Goal: Navigation & Orientation: Find specific page/section

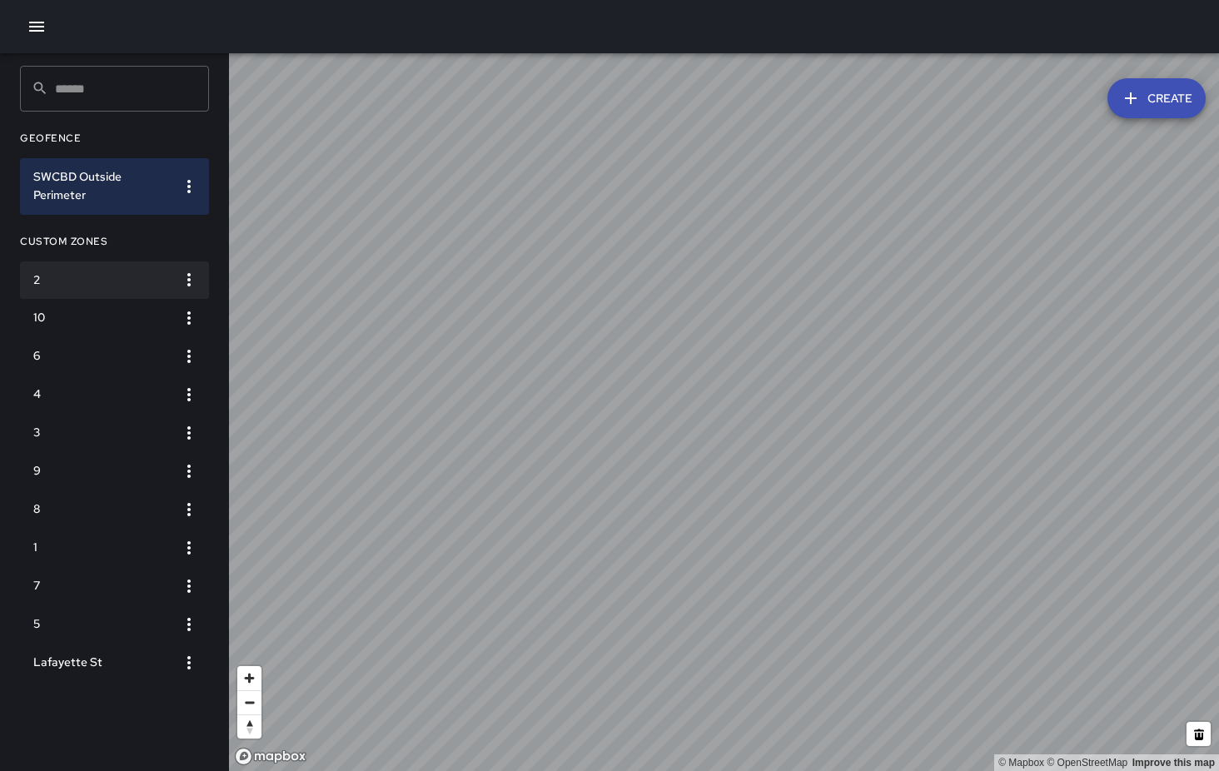
click at [98, 271] on h6 "2" at bounding box center [101, 280] width 136 height 18
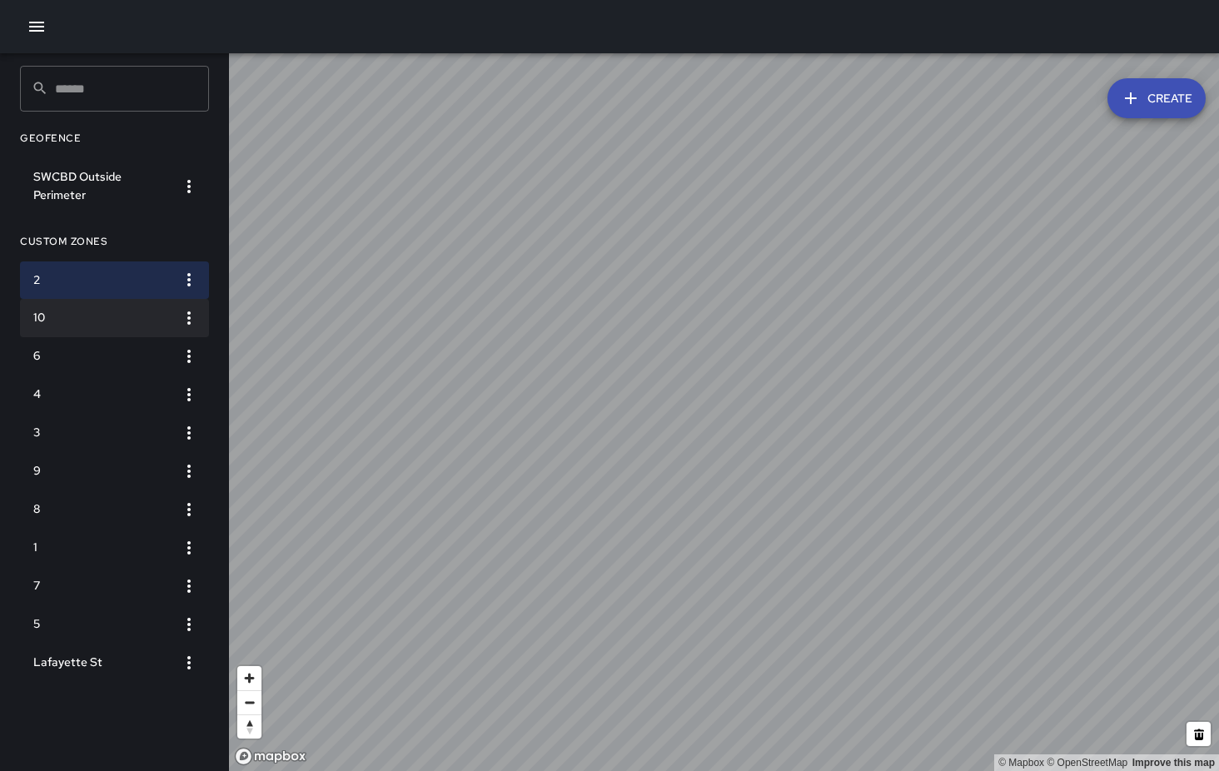
click at [102, 316] on h6 "10" at bounding box center [101, 318] width 136 height 18
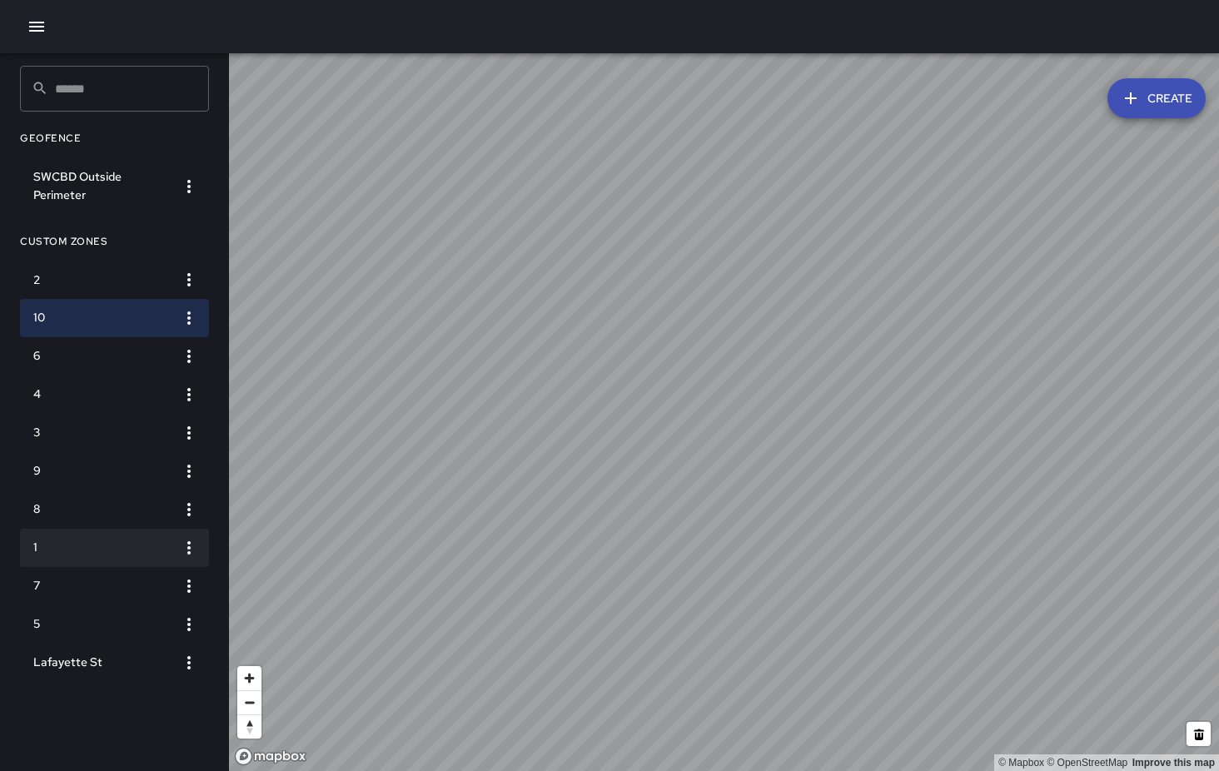
click at [107, 548] on h6 "1" at bounding box center [101, 548] width 136 height 18
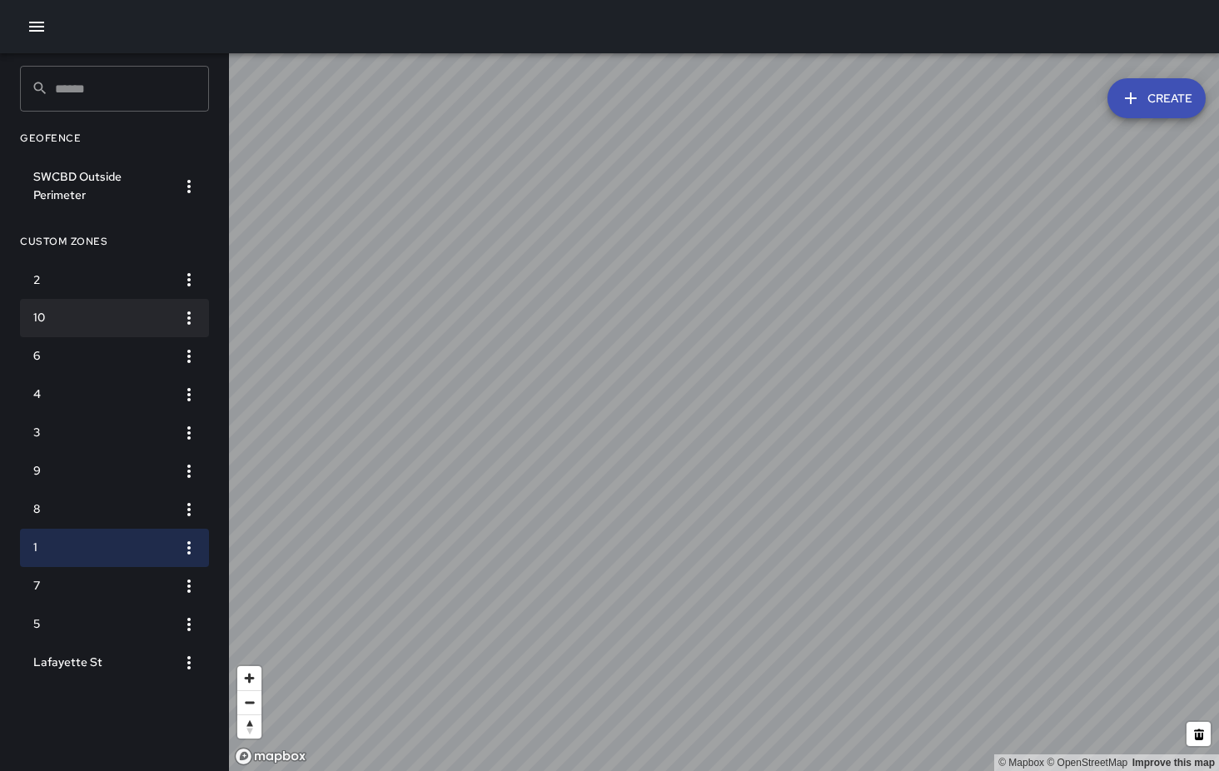
click at [93, 301] on li "10" at bounding box center [114, 318] width 189 height 38
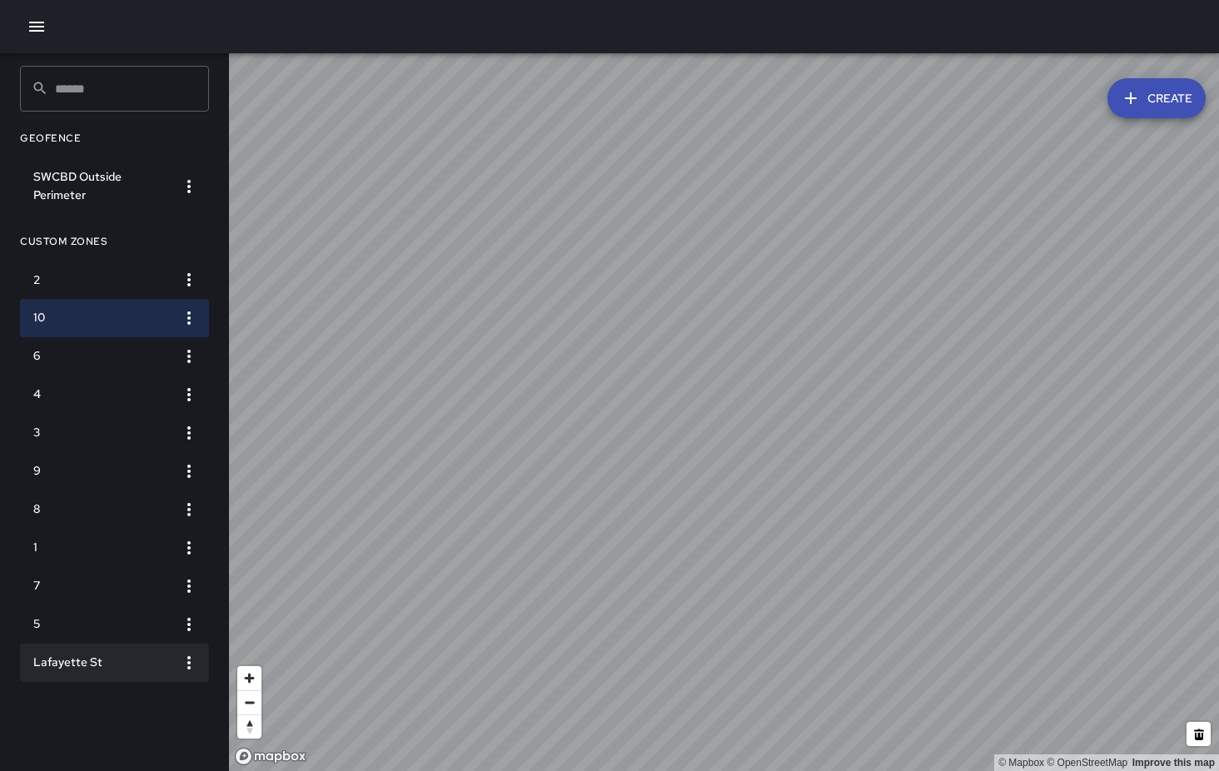
click at [73, 670] on h6 "Lafayette St" at bounding box center [101, 663] width 136 height 18
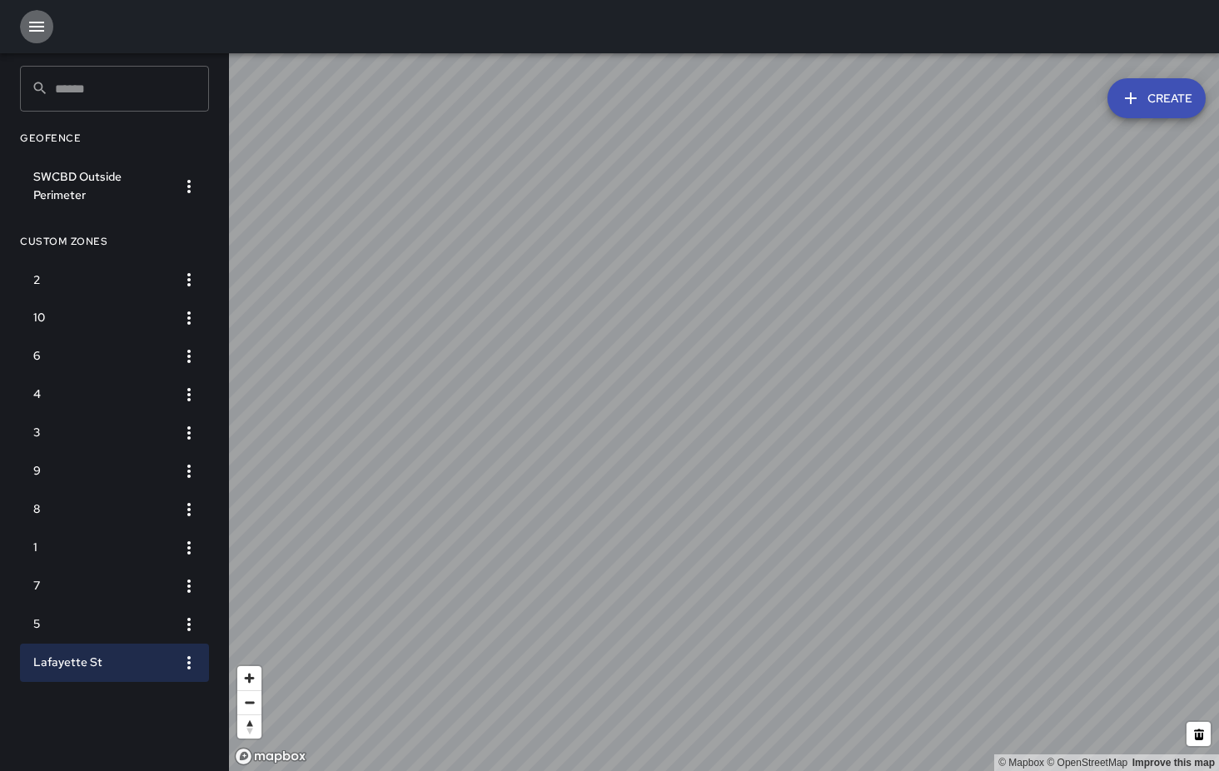
click at [31, 24] on icon "button" at bounding box center [37, 27] width 20 height 20
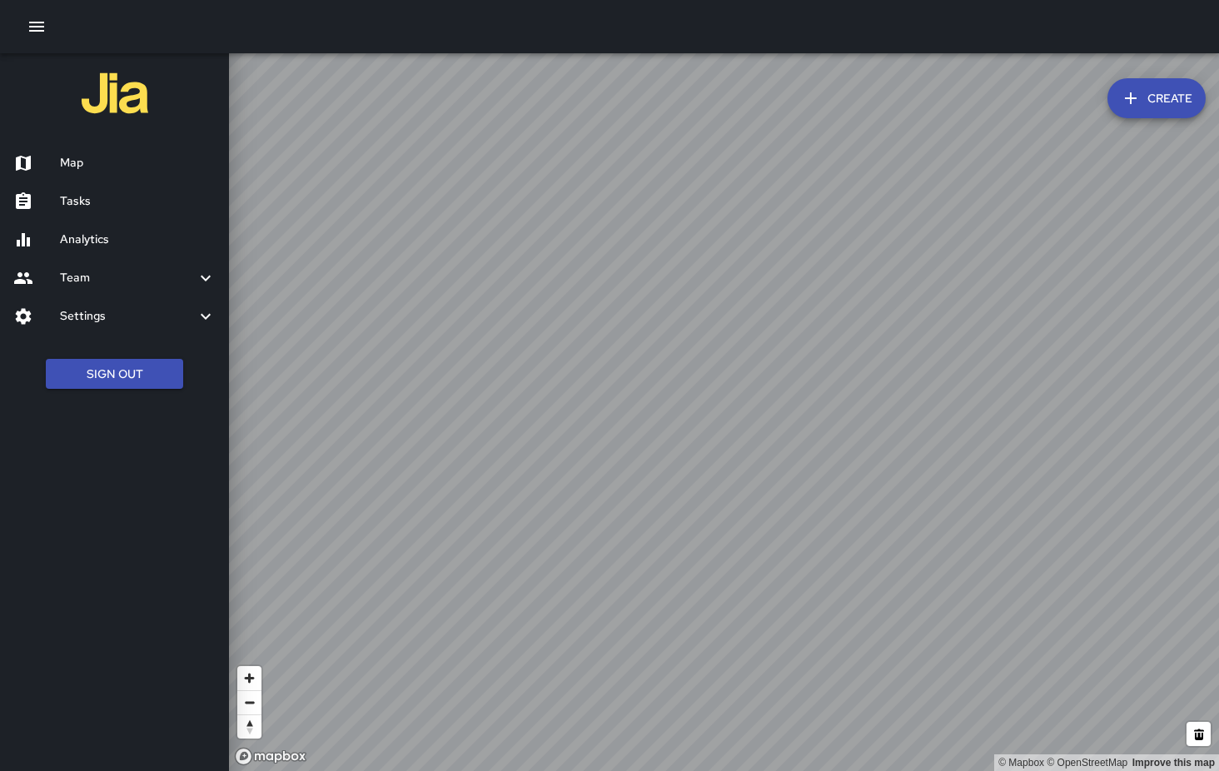
click at [102, 167] on h6 "Map" at bounding box center [138, 163] width 156 height 18
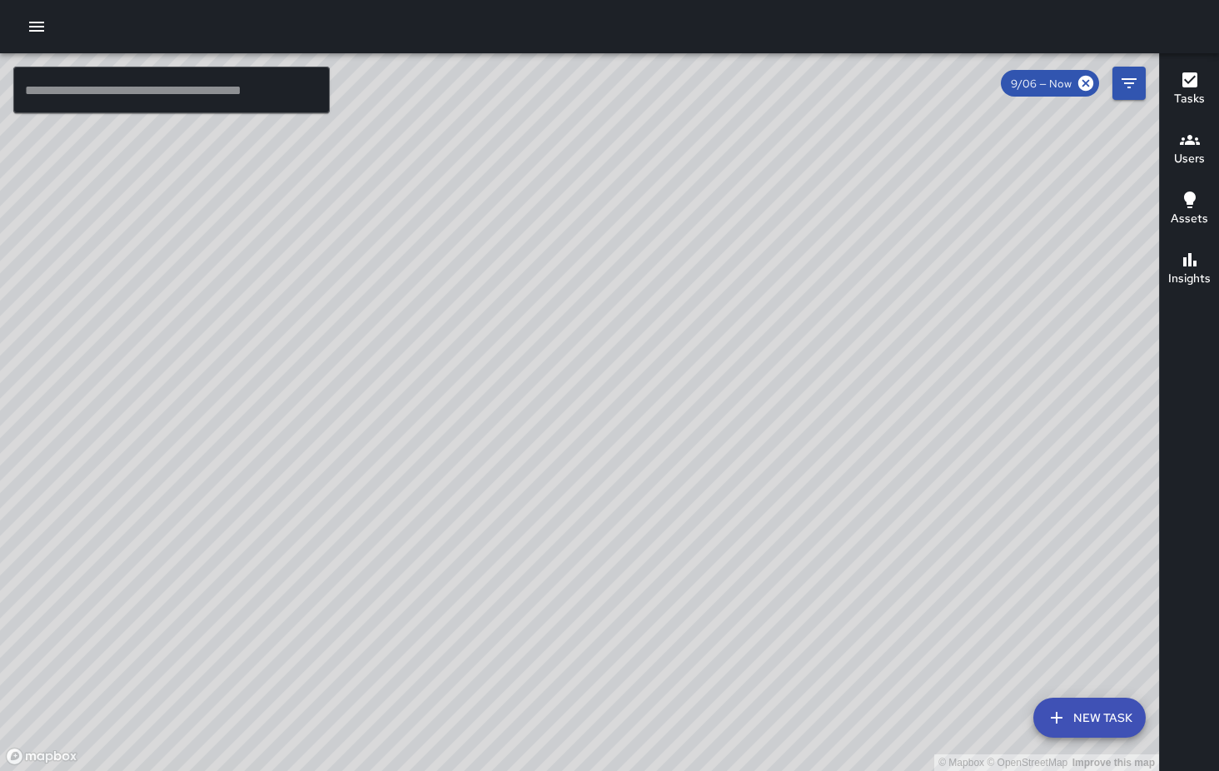
click at [1132, 78] on icon "Filters" at bounding box center [1129, 83] width 15 height 10
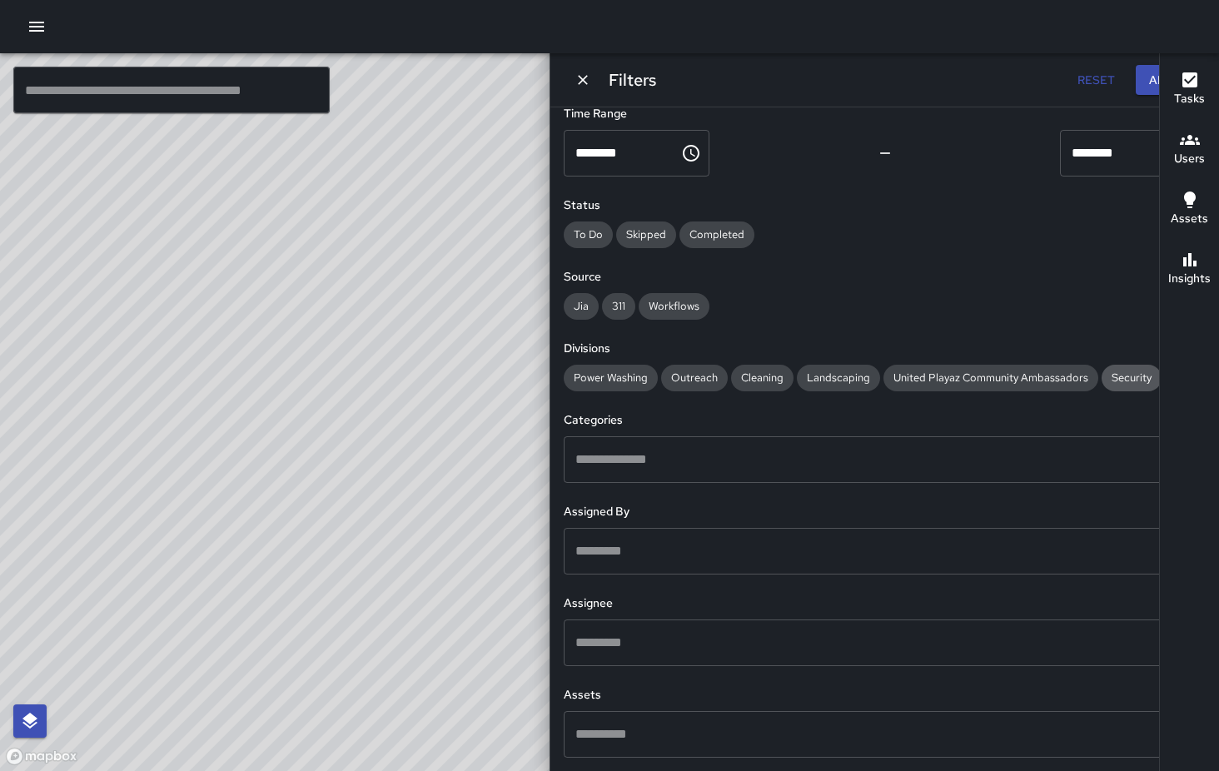
scroll to position [160, 0]
click at [44, 17] on icon "button" at bounding box center [37, 27] width 20 height 20
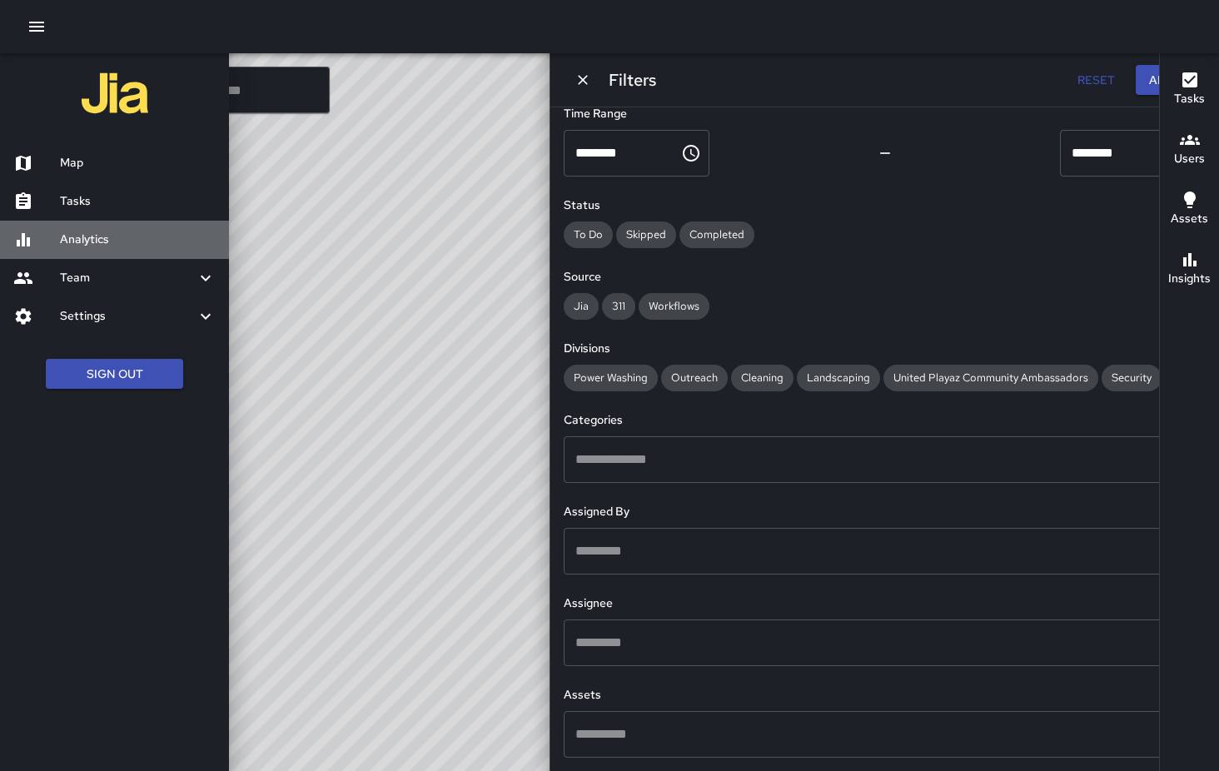
click at [92, 246] on h6 "Analytics" at bounding box center [138, 240] width 156 height 18
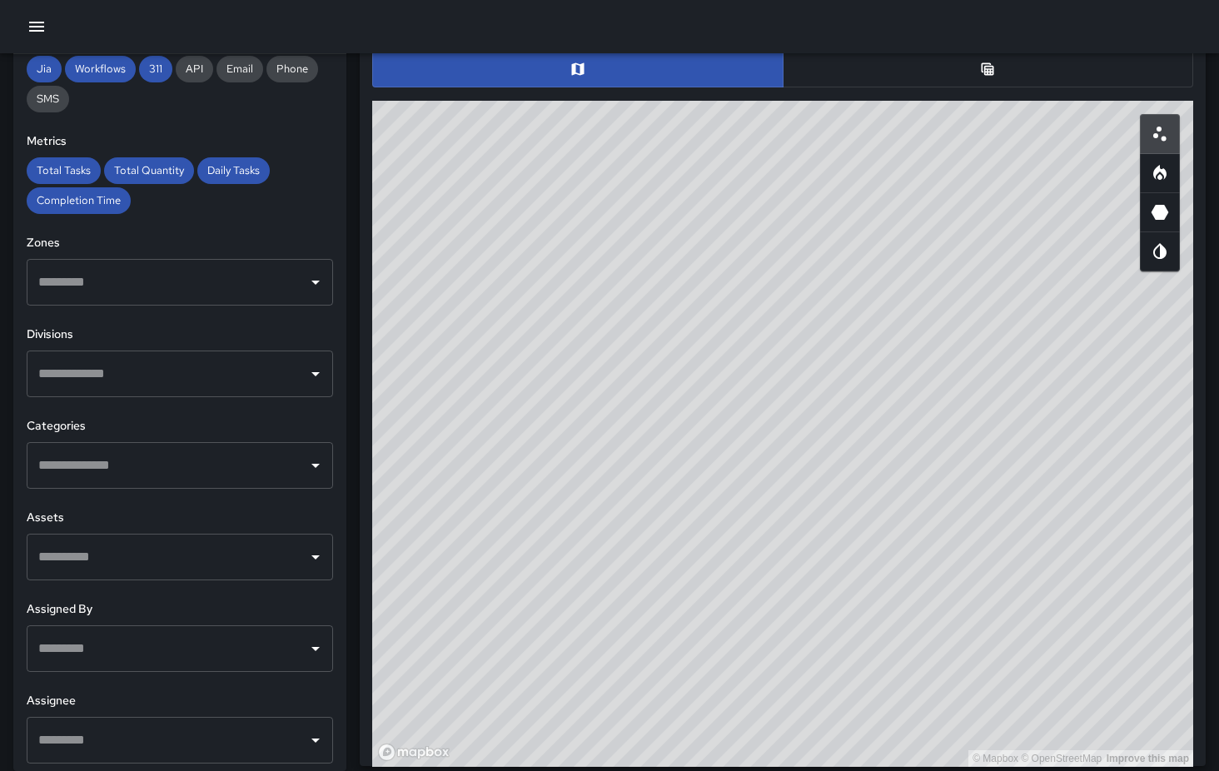
scroll to position [297, 0]
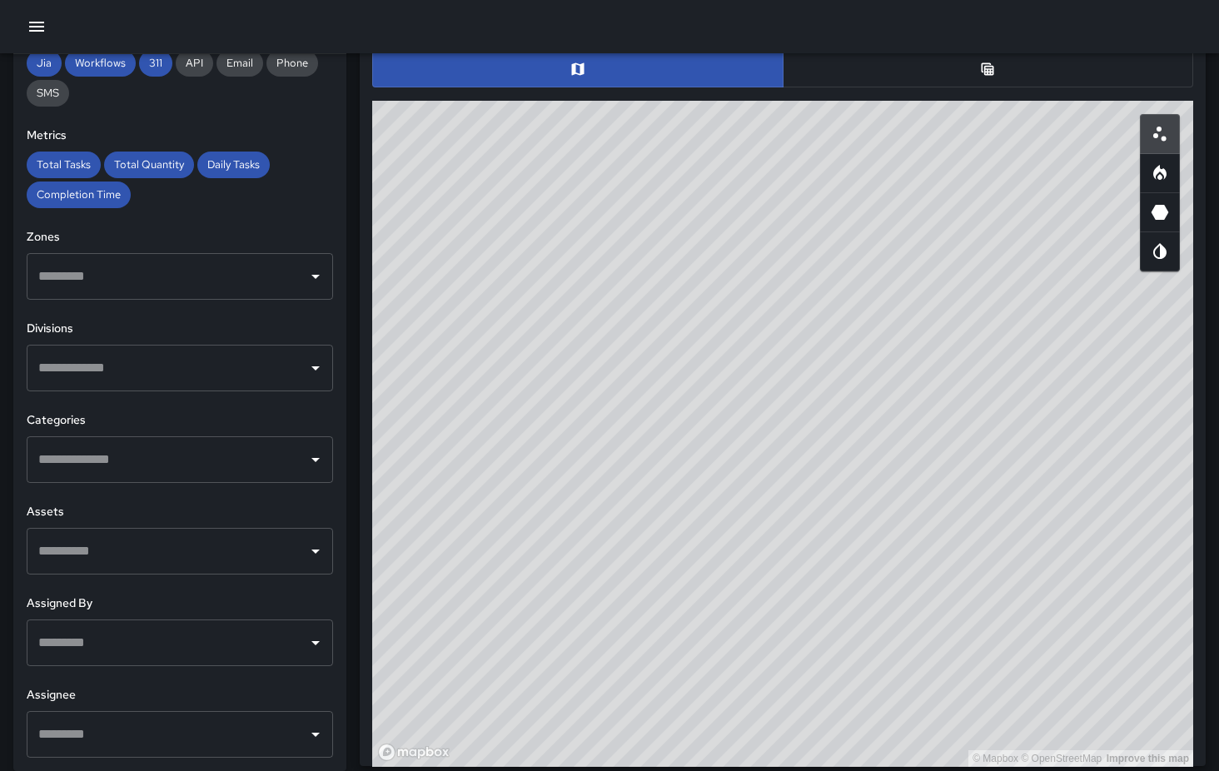
click at [319, 281] on icon "Open" at bounding box center [316, 276] width 20 height 20
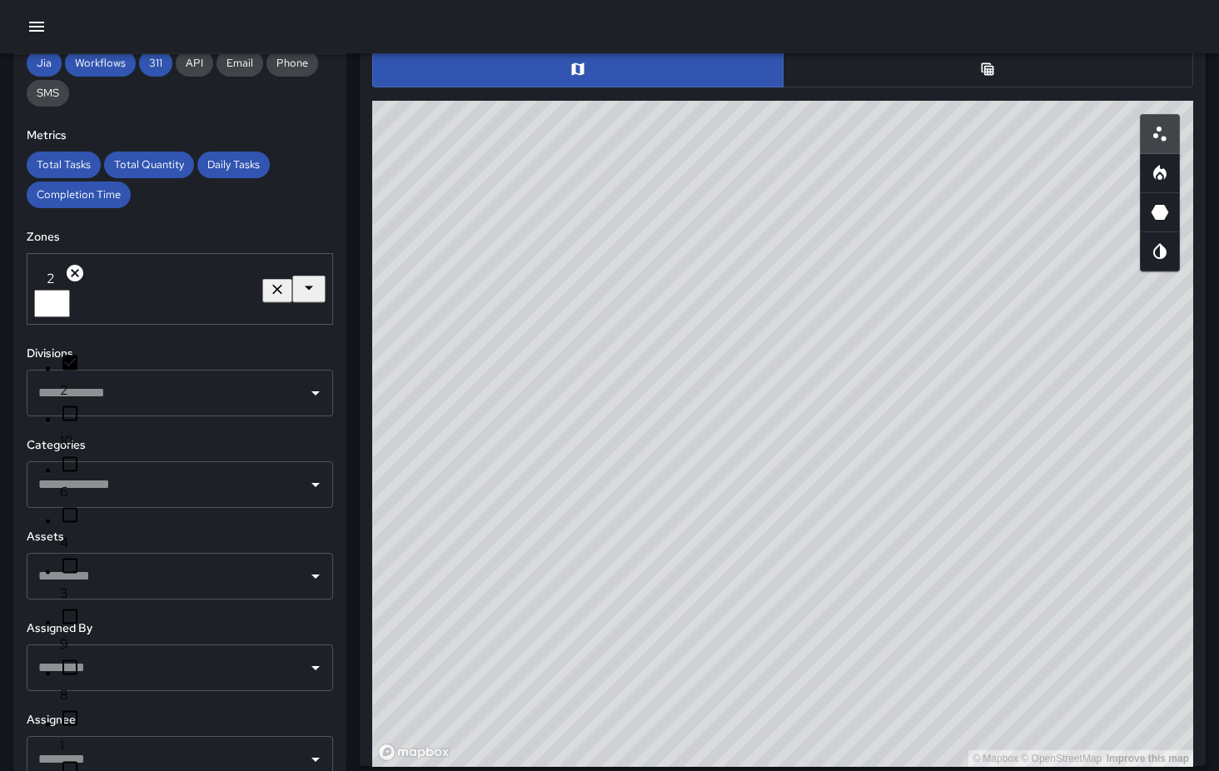
scroll to position [110, 0]
click at [162, 736] on span "1" at bounding box center [196, 746] width 273 height 20
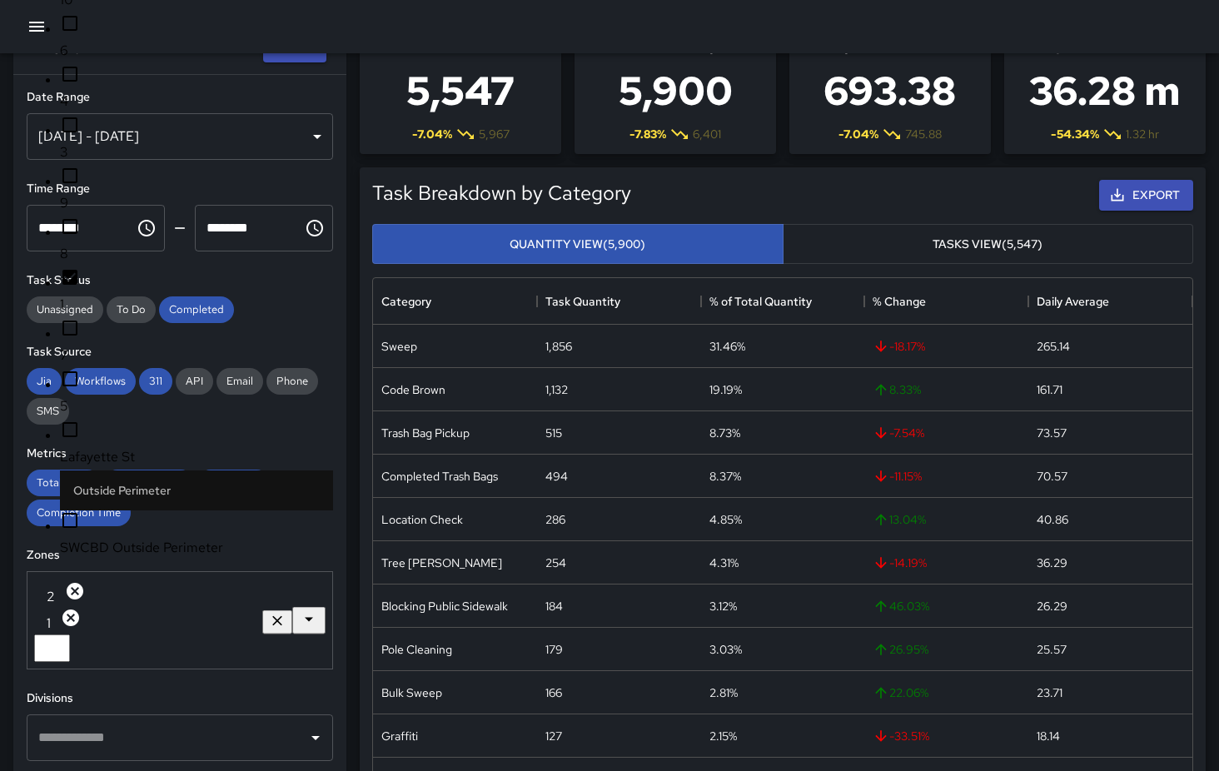
scroll to position [0, 0]
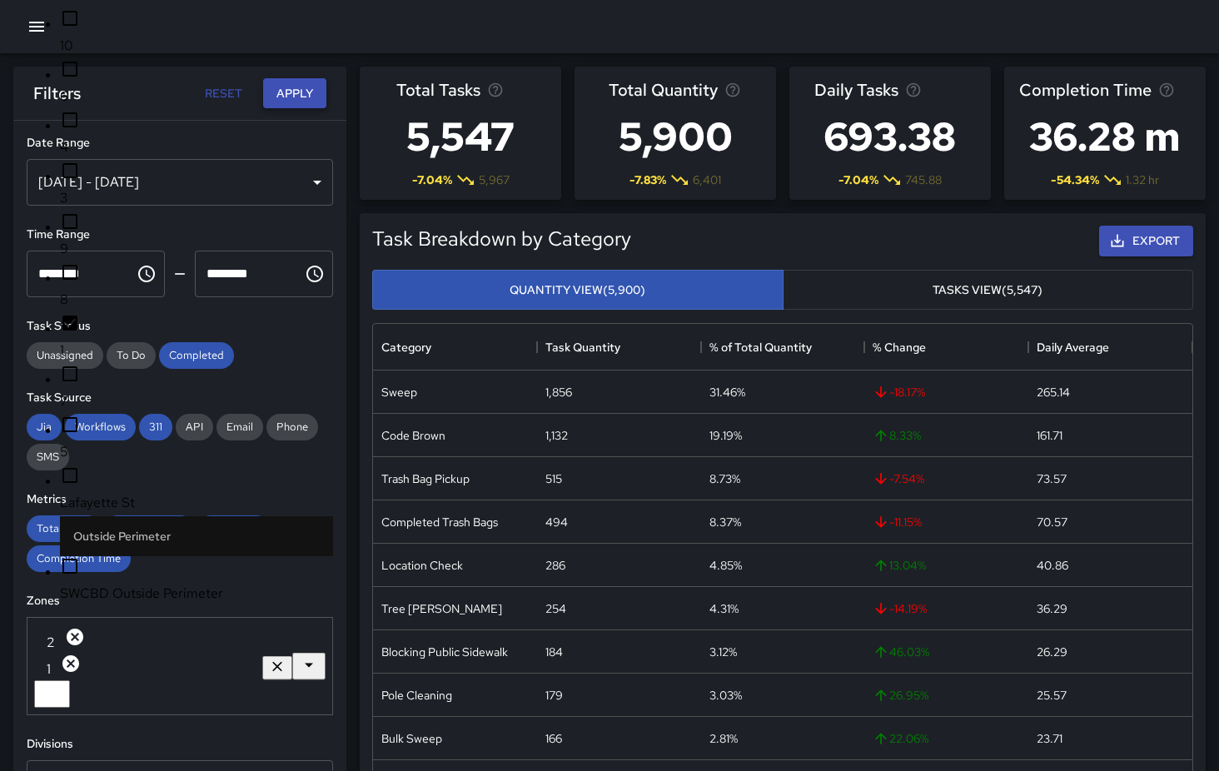
click at [305, 90] on button "Apply" at bounding box center [294, 93] width 63 height 31
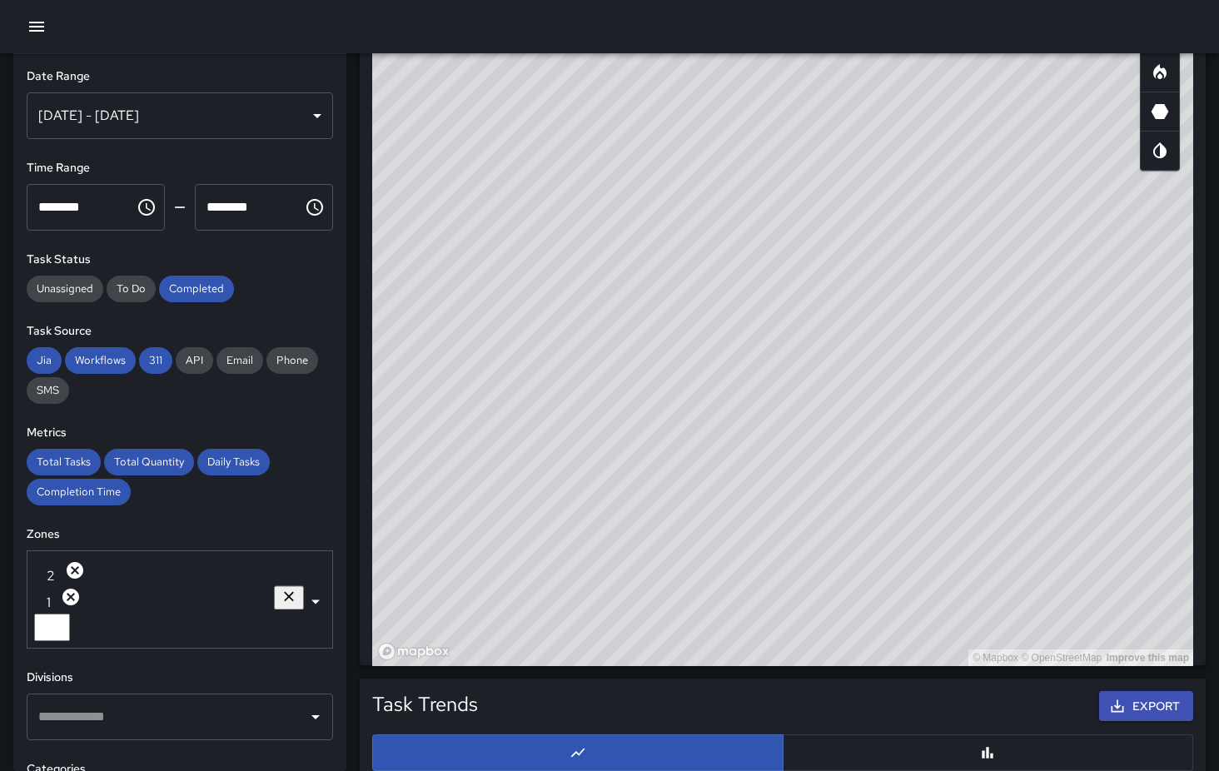
scroll to position [954, 0]
click at [1156, 119] on icon "3D Heatmap" at bounding box center [1160, 112] width 17 height 15
type button "hexagonal"
drag, startPoint x: 583, startPoint y: 395, endPoint x: 954, endPoint y: 59, distance: 500.6
click at [954, 59] on div "© Mapbox © OpenStreetMap Improve this map" at bounding box center [782, 334] width 821 height 666
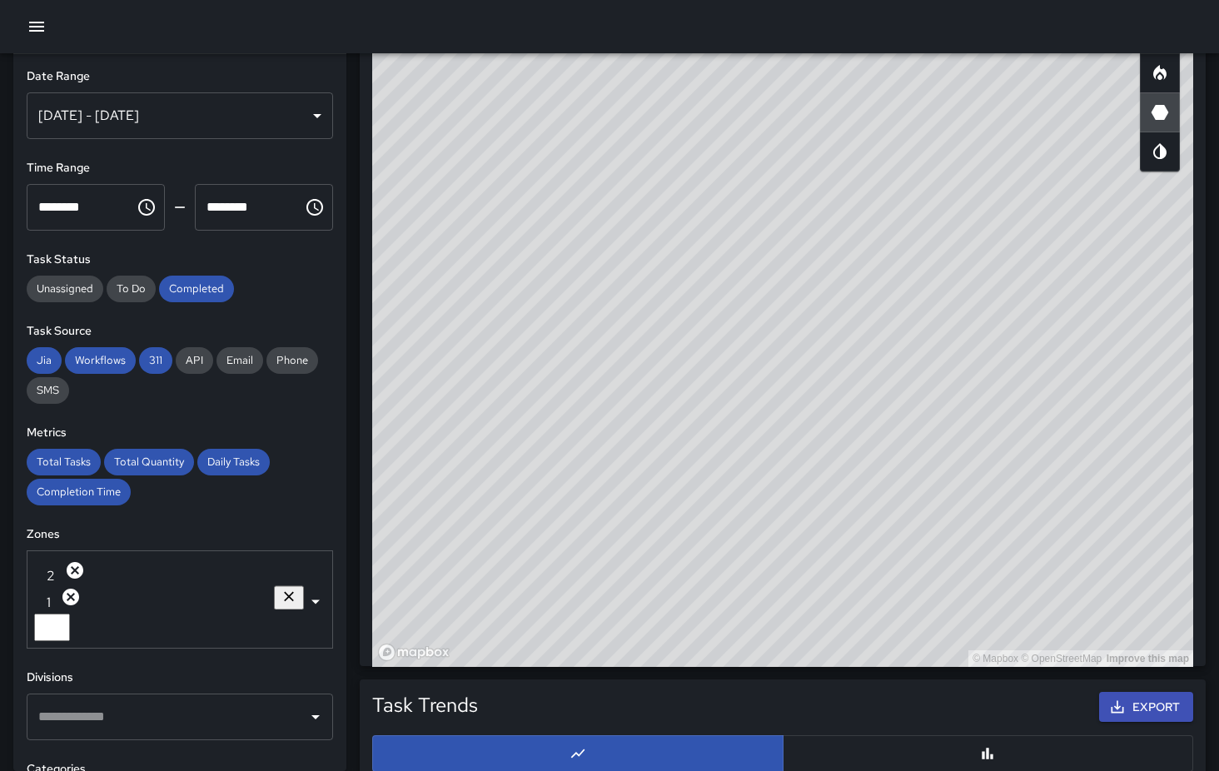
drag, startPoint x: 884, startPoint y: 296, endPoint x: 547, endPoint y: 115, distance: 382.3
click at [548, 114] on div "© Mapbox © OpenStreetMap Improve this map" at bounding box center [782, 334] width 821 height 666
drag, startPoint x: 834, startPoint y: 263, endPoint x: 451, endPoint y: 197, distance: 388.8
click at [451, 197] on div "© Mapbox © OpenStreetMap Improve this map" at bounding box center [782, 334] width 821 height 666
click at [133, 294] on span "To Do" at bounding box center [131, 288] width 49 height 14
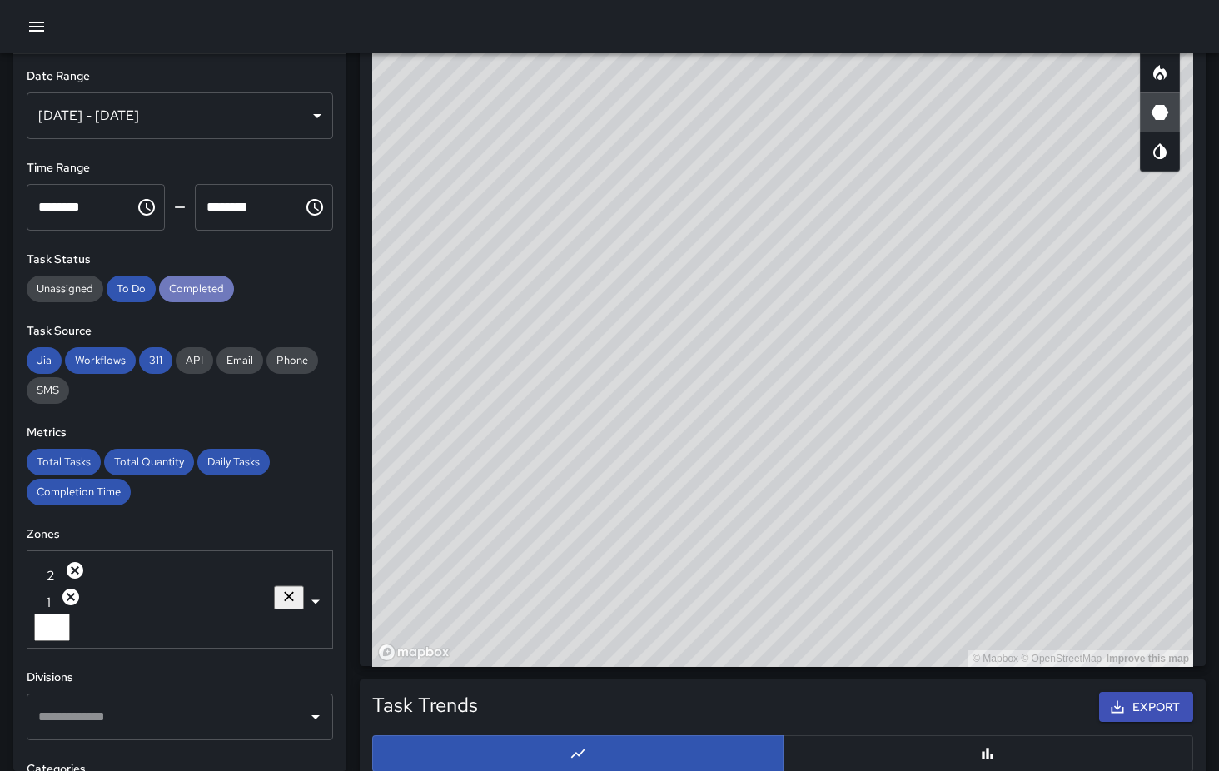
click at [201, 290] on span "Completed" at bounding box center [196, 288] width 75 height 14
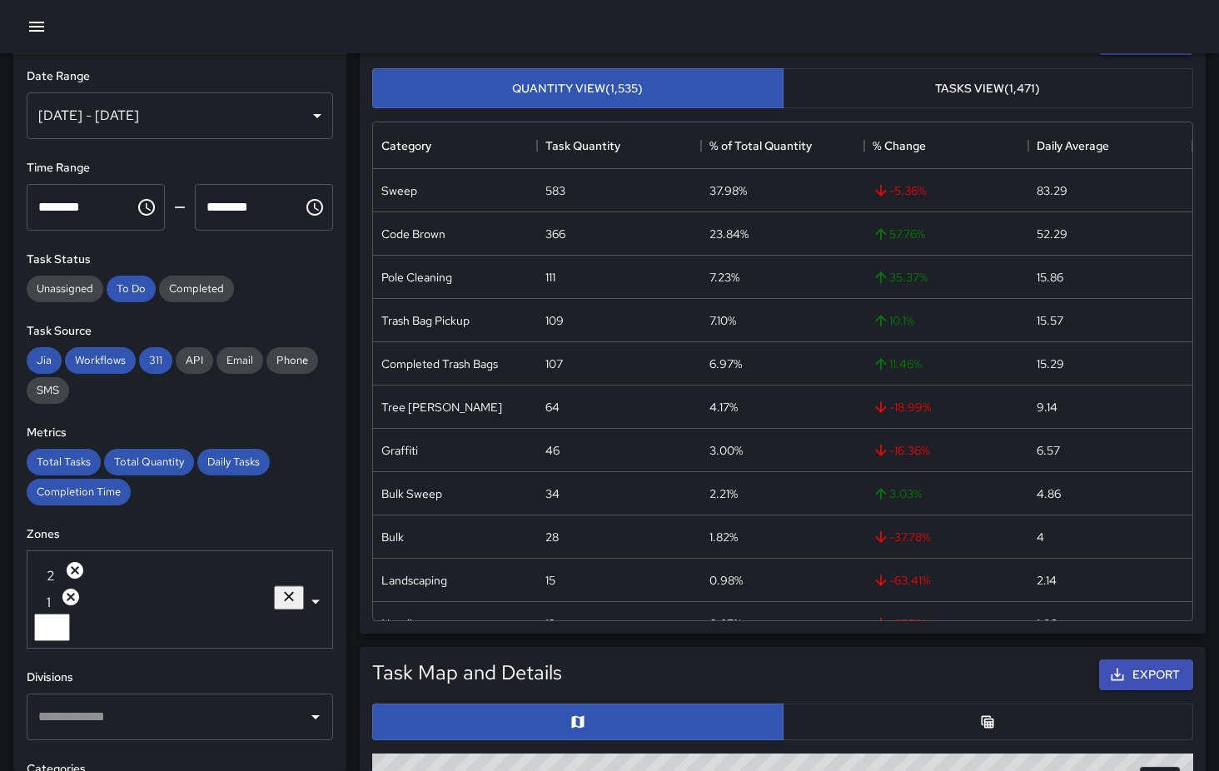
scroll to position [0, 0]
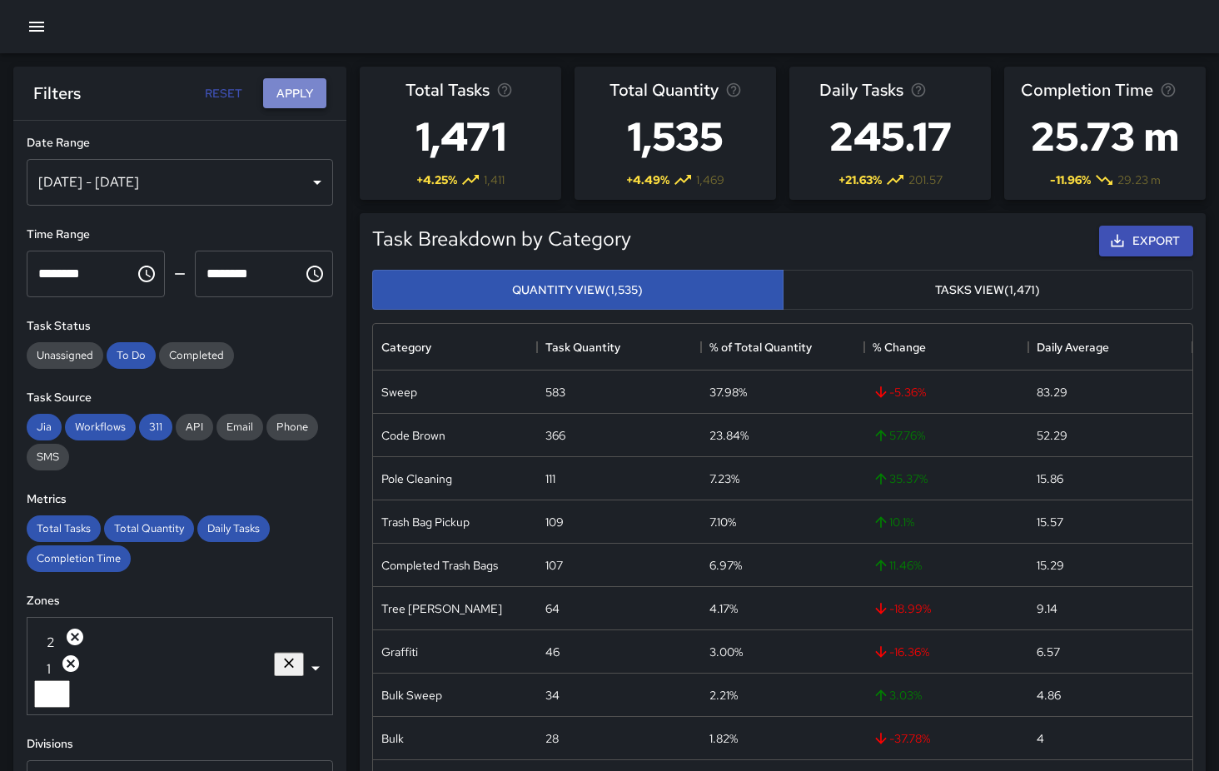
click at [301, 104] on button "Apply" at bounding box center [294, 93] width 63 height 31
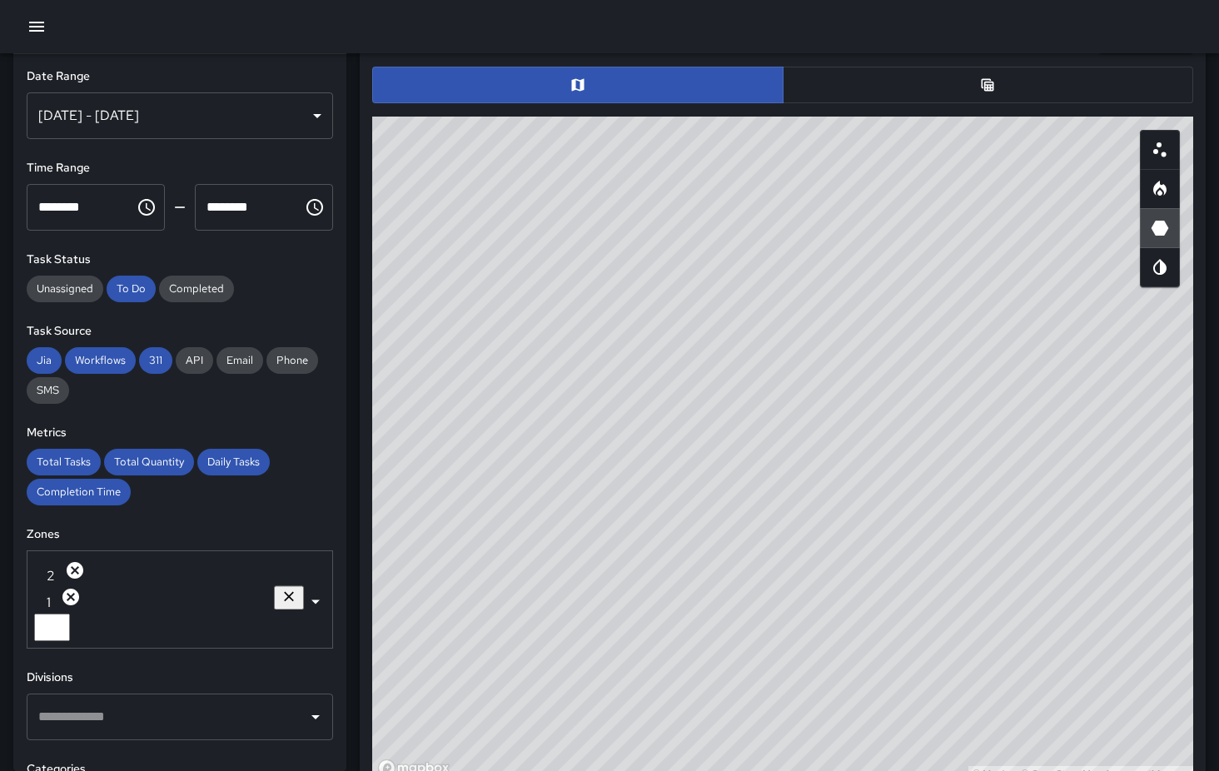
scroll to position [822, 0]
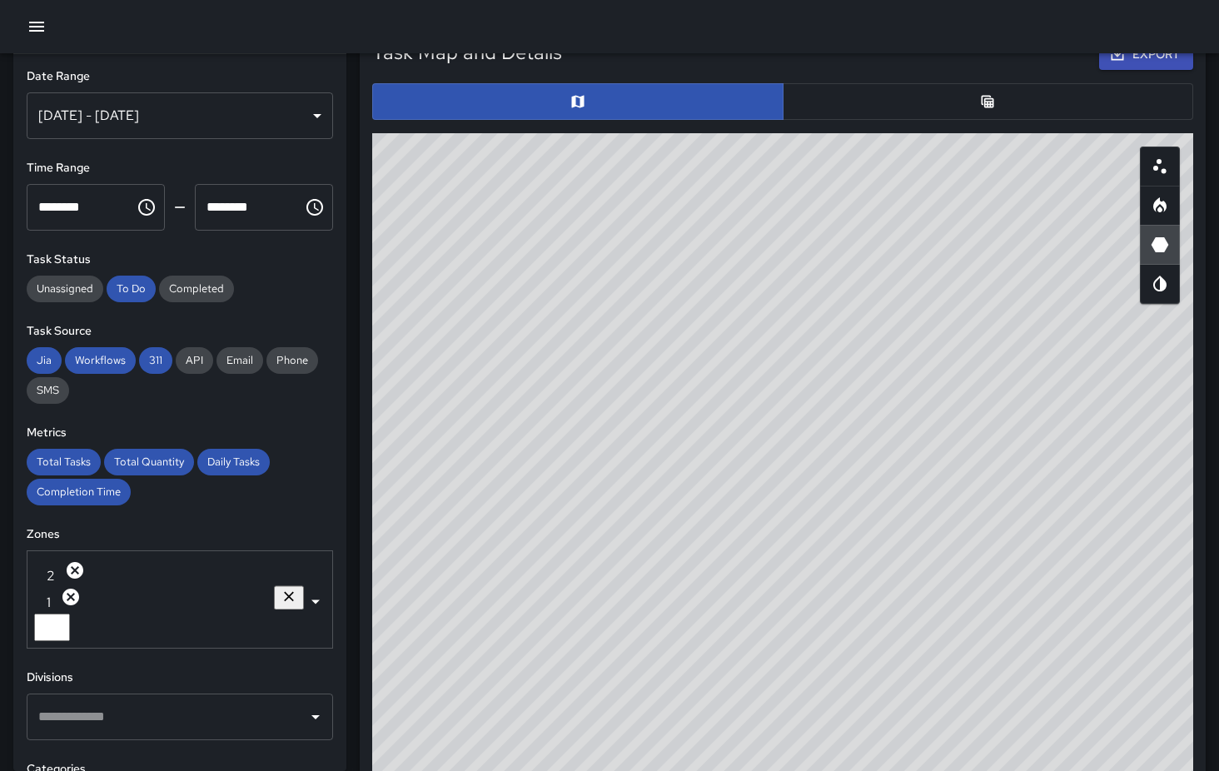
drag, startPoint x: 843, startPoint y: 483, endPoint x: 717, endPoint y: 345, distance: 186.9
click at [717, 346] on div "© Mapbox © OpenStreetMap Improve this map" at bounding box center [782, 466] width 821 height 666
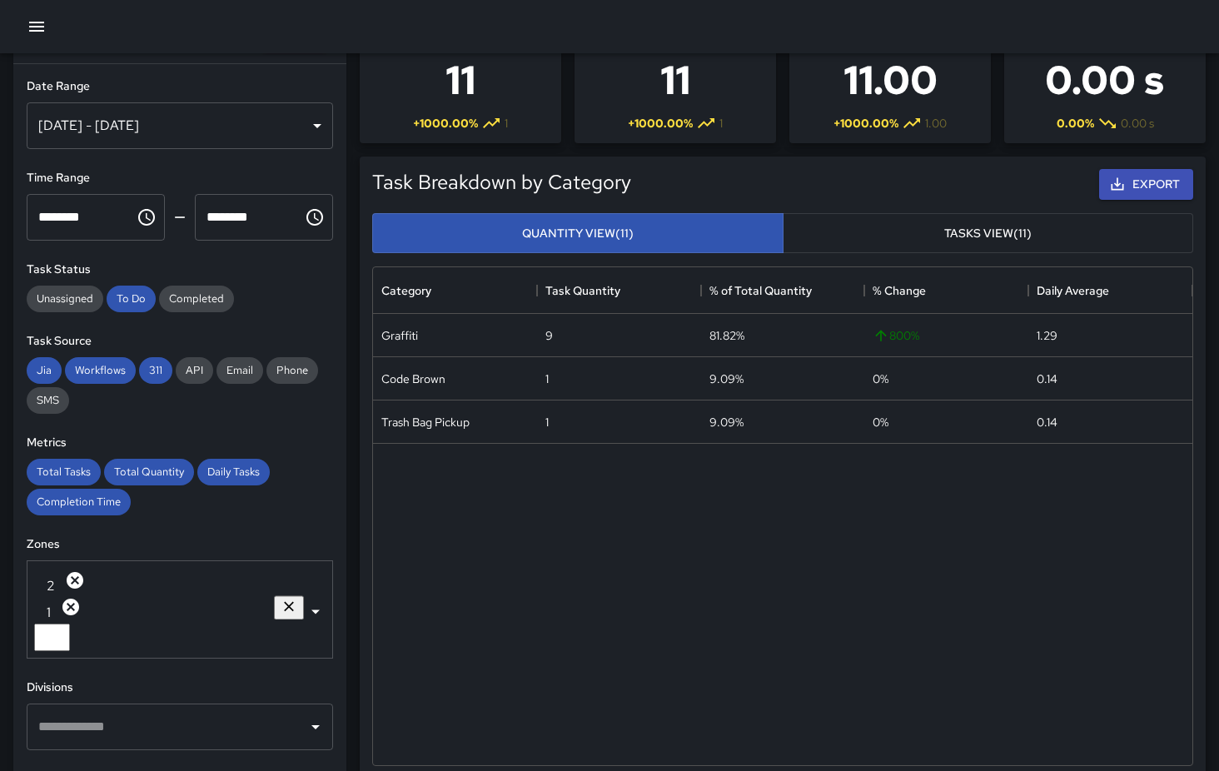
scroll to position [0, 0]
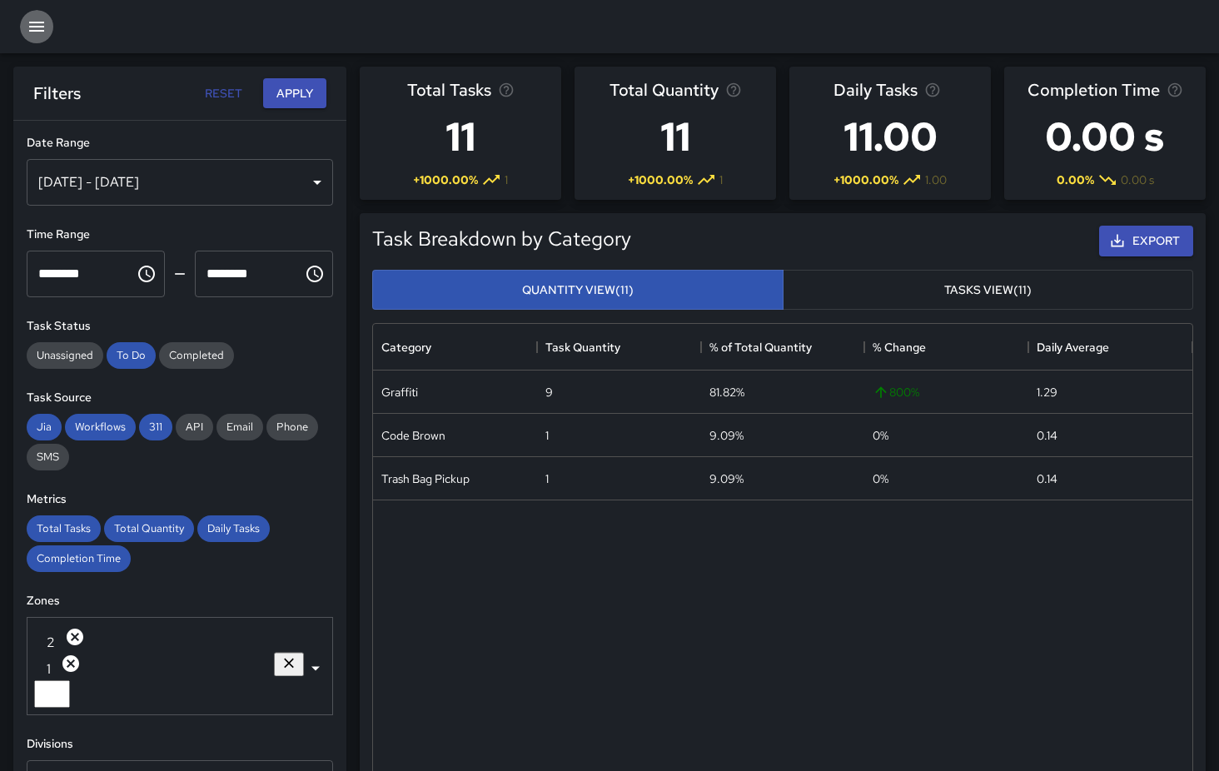
click at [41, 32] on icon "button" at bounding box center [37, 27] width 20 height 20
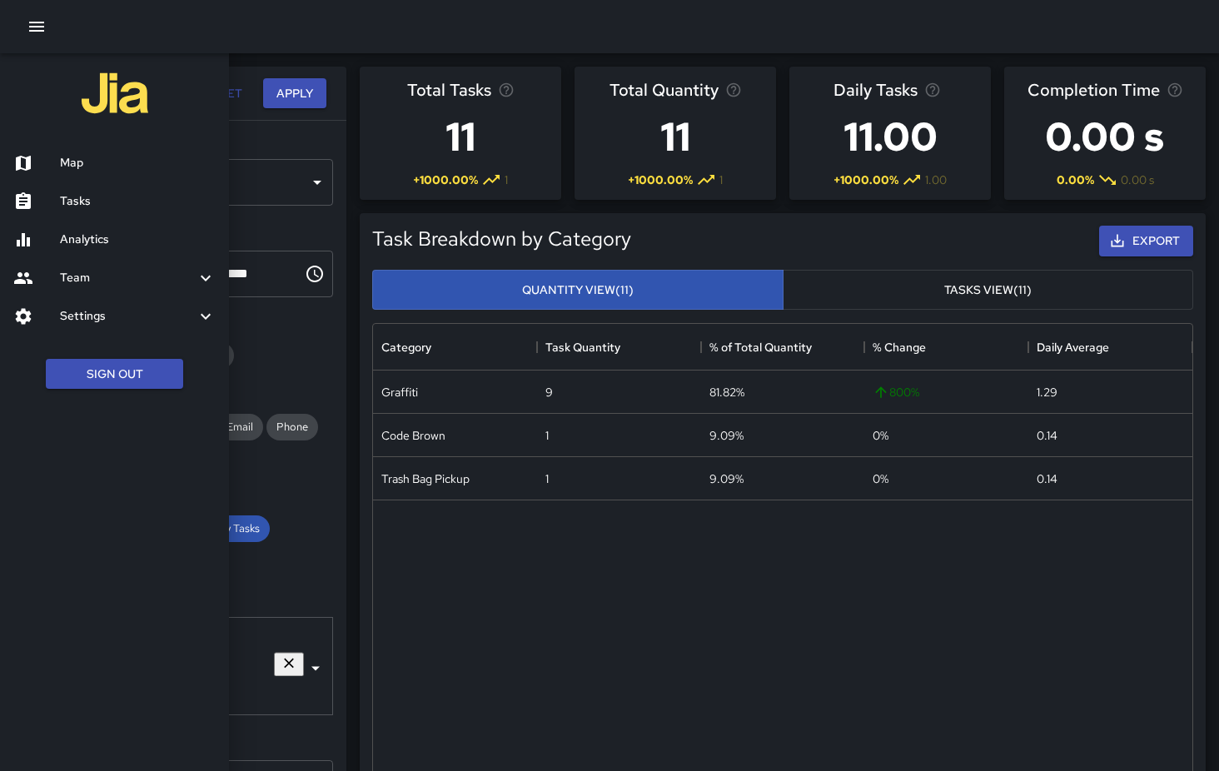
click at [78, 167] on h6 "Map" at bounding box center [138, 163] width 156 height 18
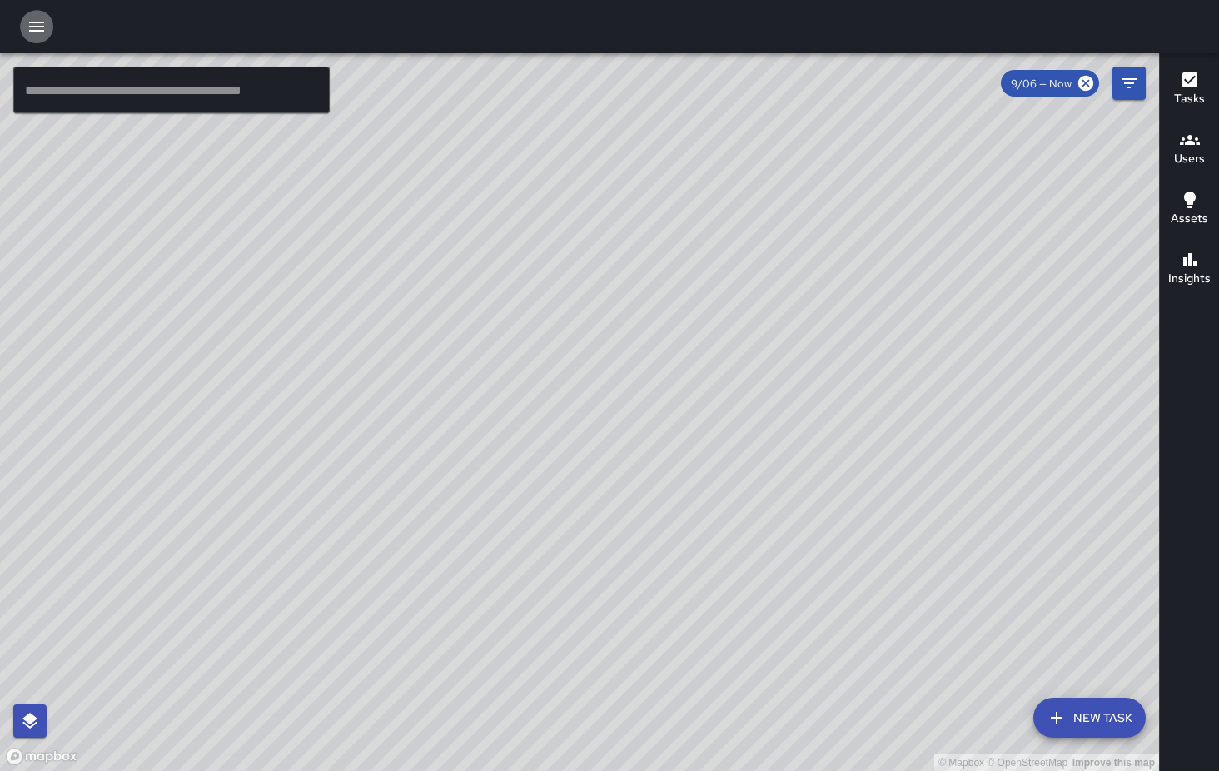
click at [37, 25] on icon "button" at bounding box center [37, 27] width 20 height 20
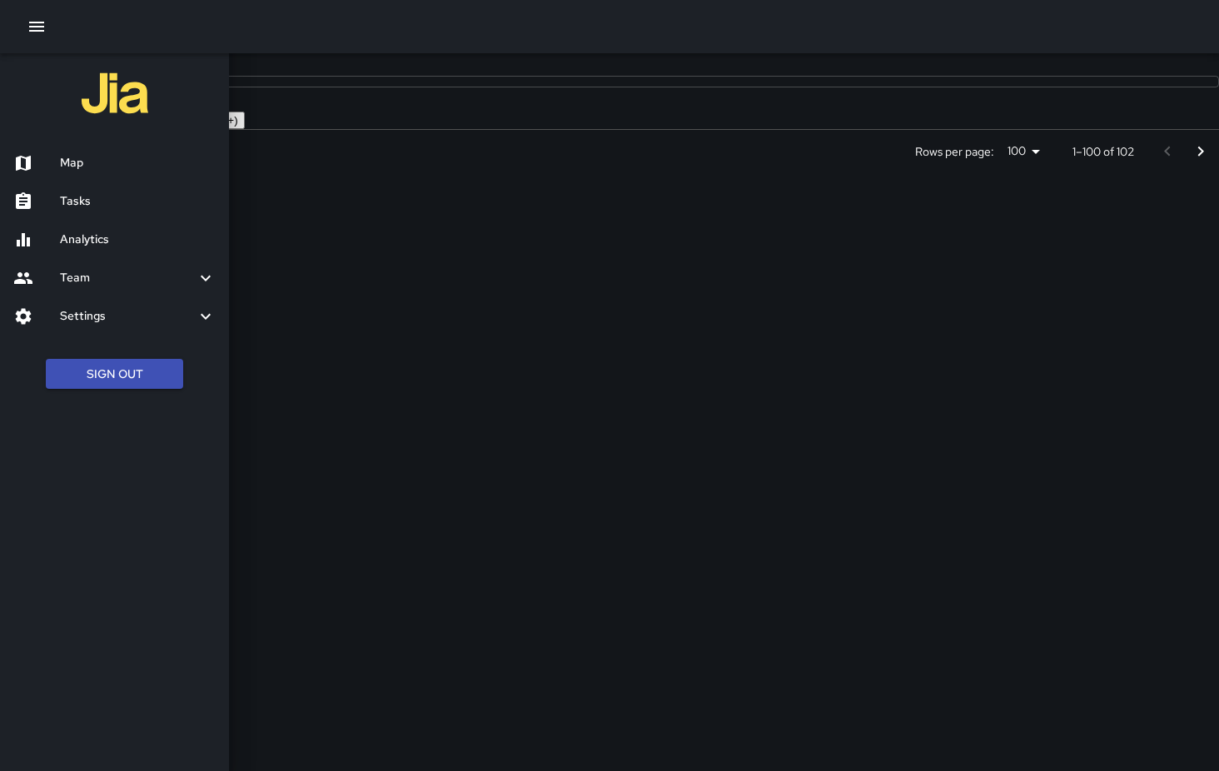
scroll to position [705, 1177]
drag, startPoint x: 279, startPoint y: 766, endPoint x: 183, endPoint y: 384, distance: 394.0
click at [183, 384] on div "Map Tasks Analytics Team Leaderboard Settings Geofence and Zones Divisions and …" at bounding box center [609, 385] width 1219 height 771
click at [73, 174] on div "Map" at bounding box center [114, 163] width 229 height 38
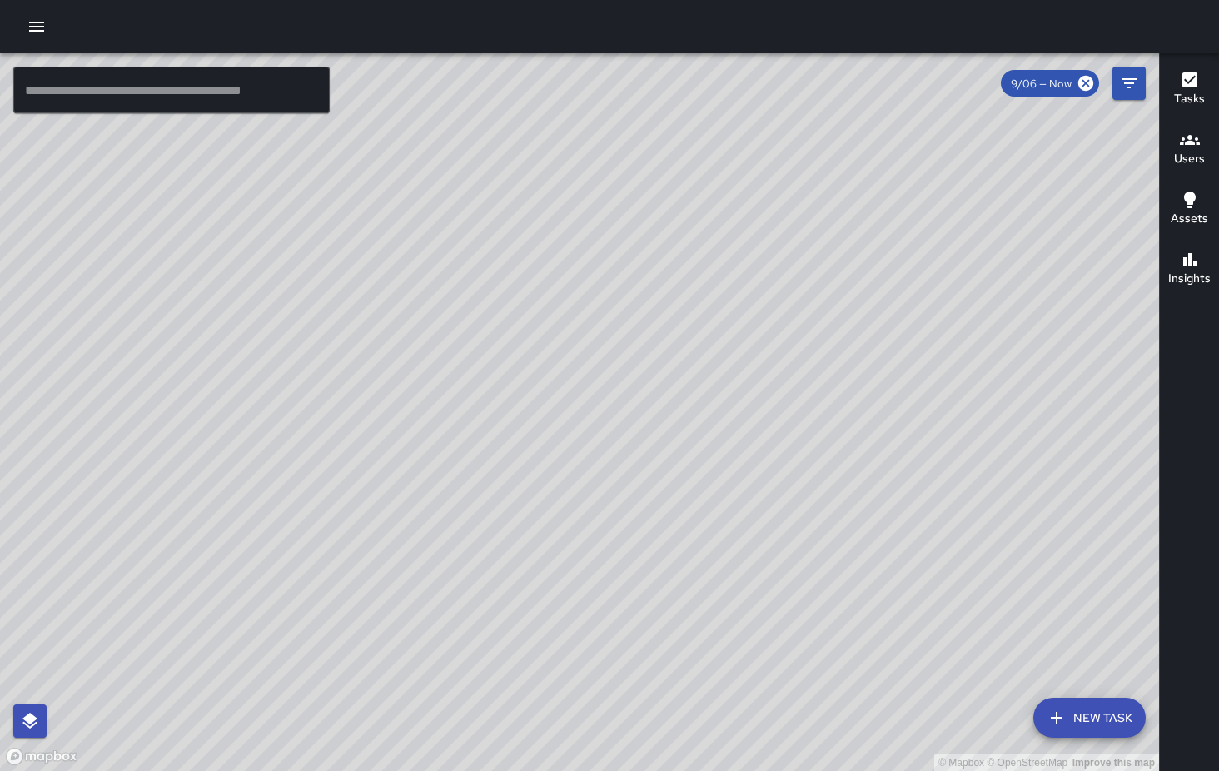
click at [20, 10] on button "button" at bounding box center [36, 26] width 33 height 33
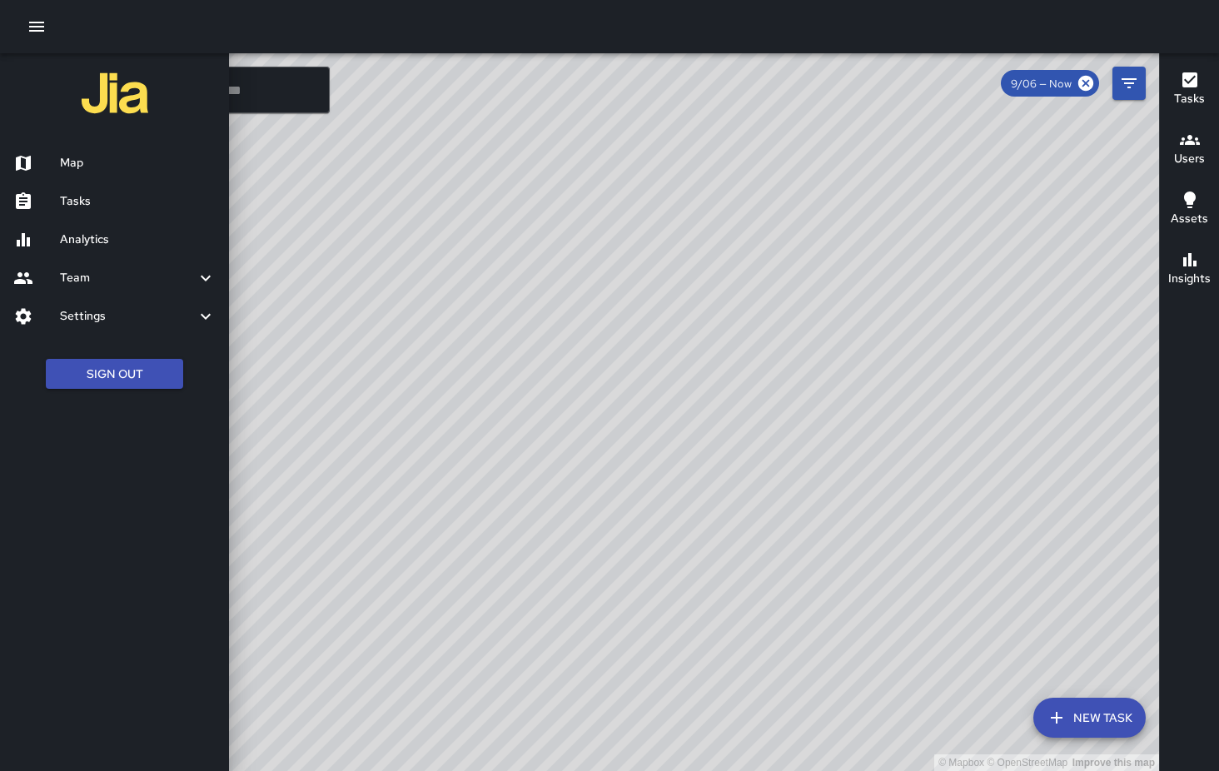
drag, startPoint x: 127, startPoint y: 315, endPoint x: -46, endPoint y: 478, distance: 237.4
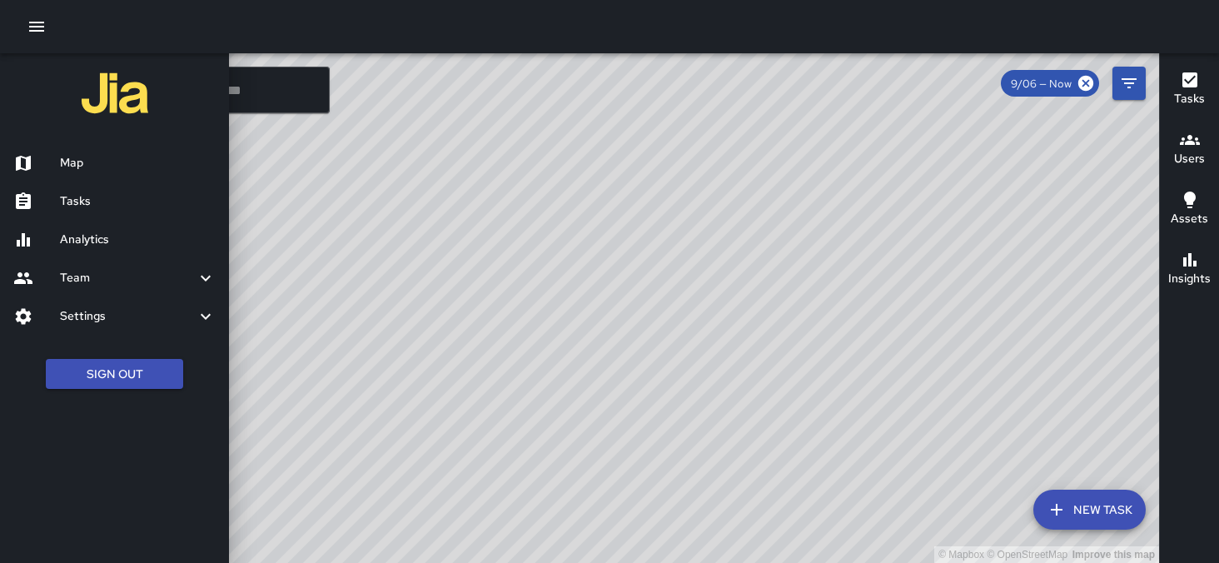
drag, startPoint x: 252, startPoint y: 296, endPoint x: 193, endPoint y: 297, distance: 59.1
click at [193, 297] on div "Map Tasks Analytics Team Leaderboard Settings Geofence and Zones Divisions and …" at bounding box center [609, 281] width 1219 height 563
drag, startPoint x: 179, startPoint y: 470, endPoint x: 157, endPoint y: 475, distance: 23.0
click at [179, 470] on div "Map Tasks Analytics Team Leaderboard Settings Geofence and Zones Divisions and …" at bounding box center [114, 281] width 229 height 563
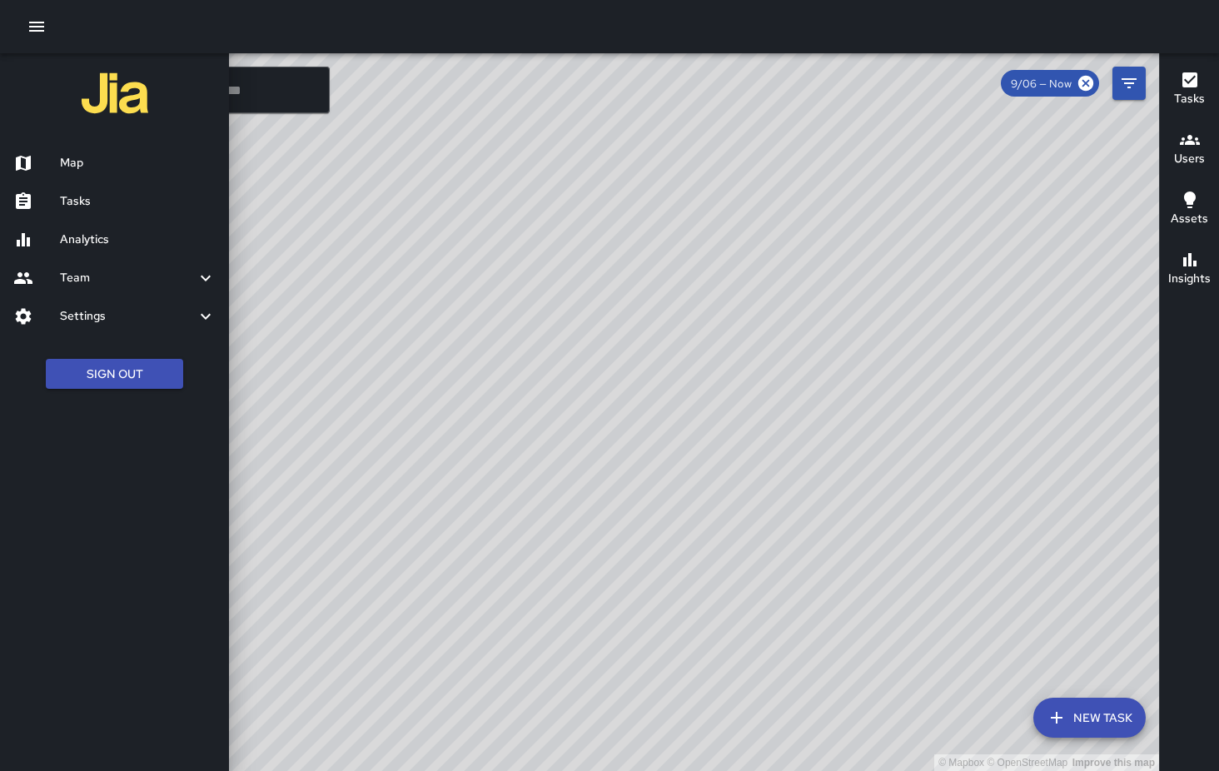
drag, startPoint x: 1205, startPoint y: 560, endPoint x: 1095, endPoint y: 714, distance: 189.2
click at [1095, 714] on div "© Mapbox © OpenStreetMap Improve this map ​ New Task 9/06 — Now Map Layers Task…" at bounding box center [609, 412] width 1219 height 718
click at [789, 540] on div at bounding box center [609, 385] width 1219 height 771
